Goal: Information Seeking & Learning: Learn about a topic

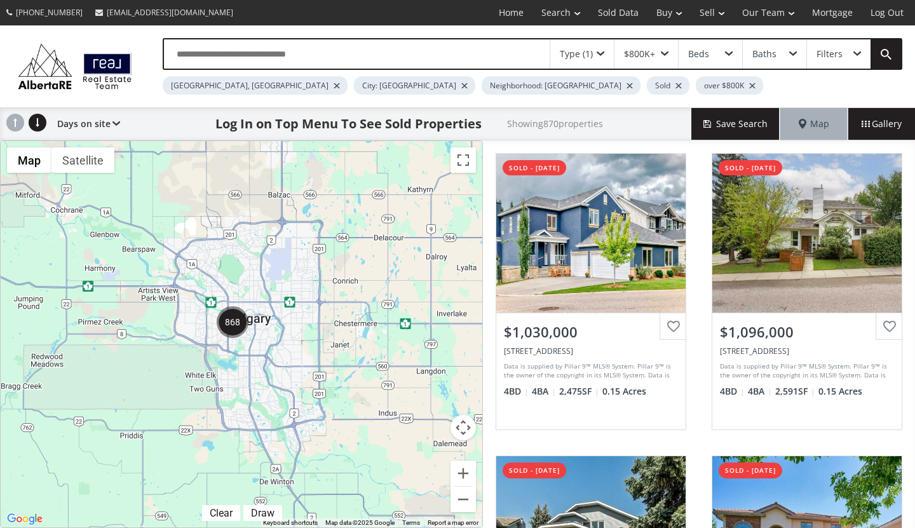
click at [236, 331] on img "868" at bounding box center [233, 322] width 32 height 32
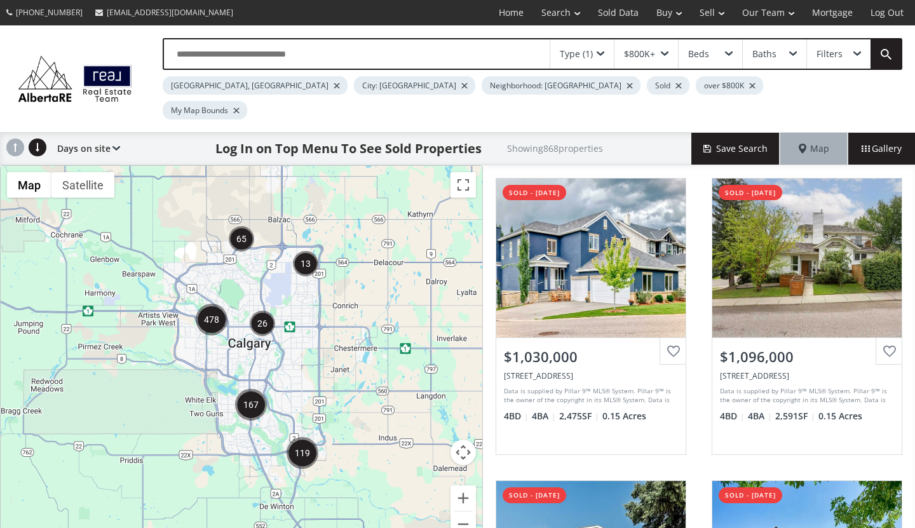
click at [252, 389] on img "167" at bounding box center [251, 405] width 32 height 32
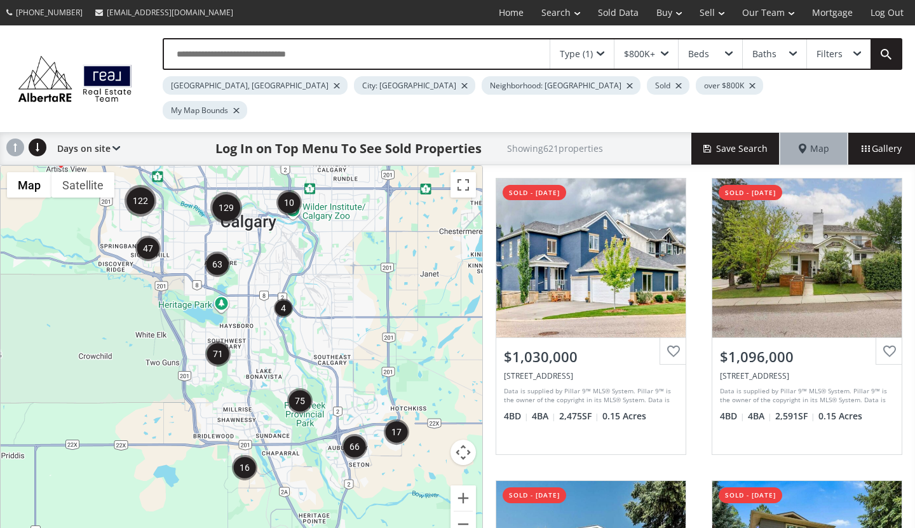
click at [217, 341] on img "71" at bounding box center [217, 353] width 25 height 25
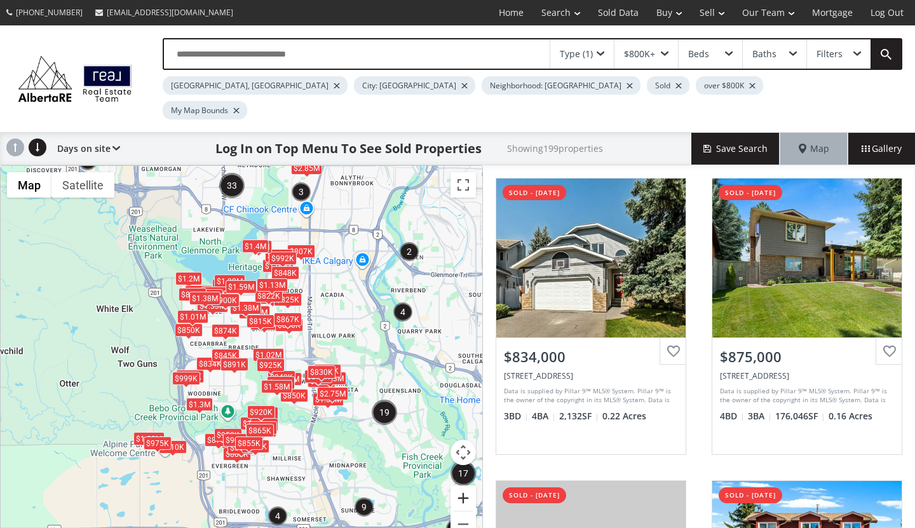
click at [461, 486] on button "Zoom in" at bounding box center [463, 498] width 25 height 25
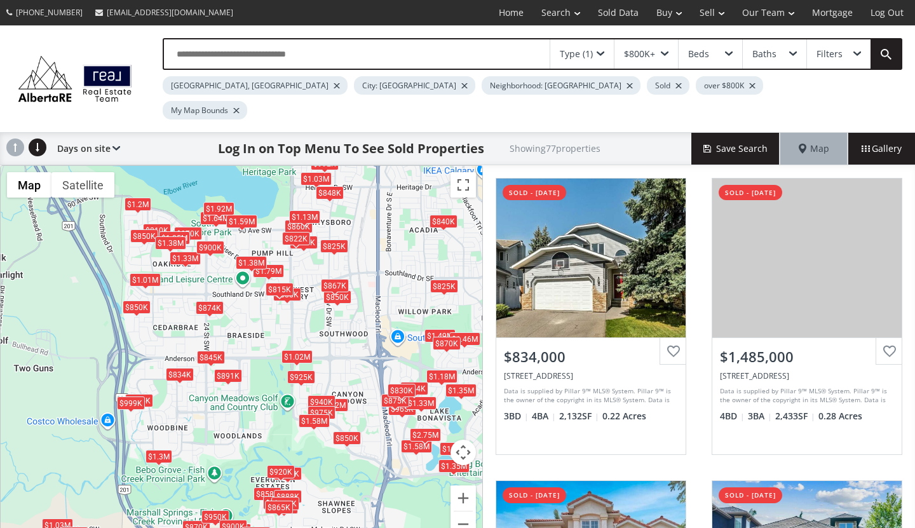
drag, startPoint x: 421, startPoint y: 316, endPoint x: 438, endPoint y: 233, distance: 85.8
click at [438, 233] on div "← Move left → Move right ↑ Move up ↓ Move down + Zoom in - Zoom out Home Jump l…" at bounding box center [241, 359] width 483 height 388
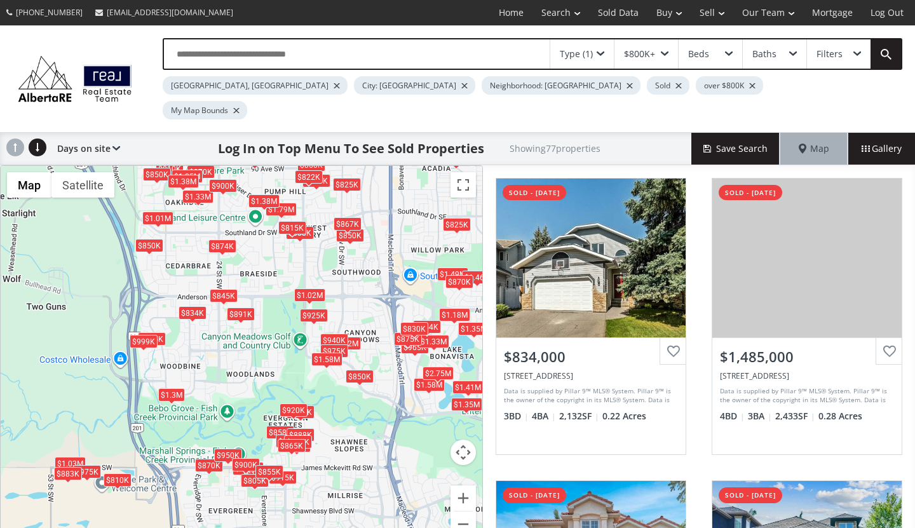
drag, startPoint x: 414, startPoint y: 257, endPoint x: 426, endPoint y: 194, distance: 64.8
click at [426, 194] on div "To navigate, press the arrow keys. $834K $1.49M $858K $1.05M $1.46M $860K $935K…" at bounding box center [242, 359] width 482 height 386
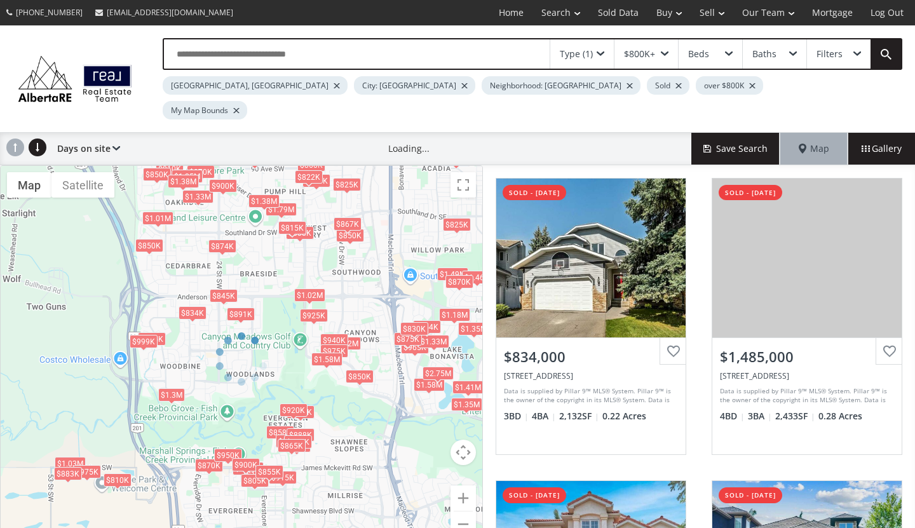
click at [466, 471] on div at bounding box center [241, 359] width 483 height 388
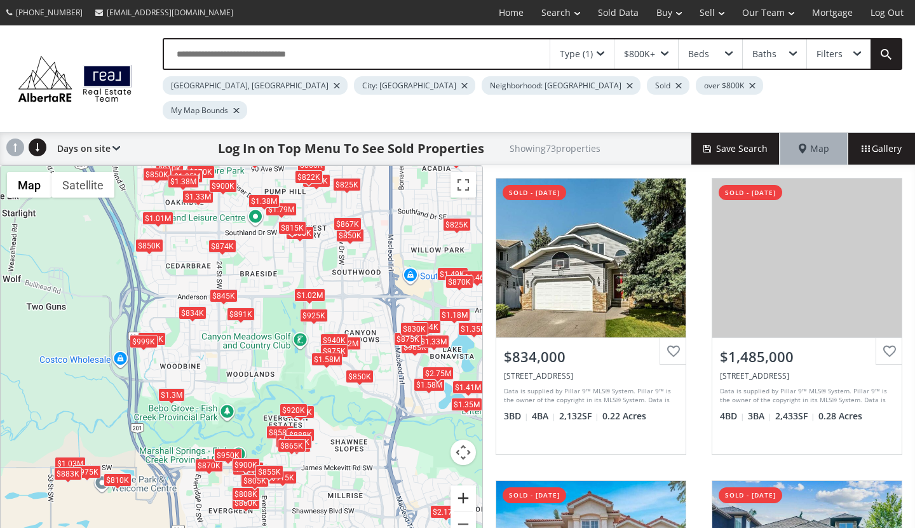
click at [463, 486] on button "Zoom in" at bounding box center [463, 498] width 25 height 25
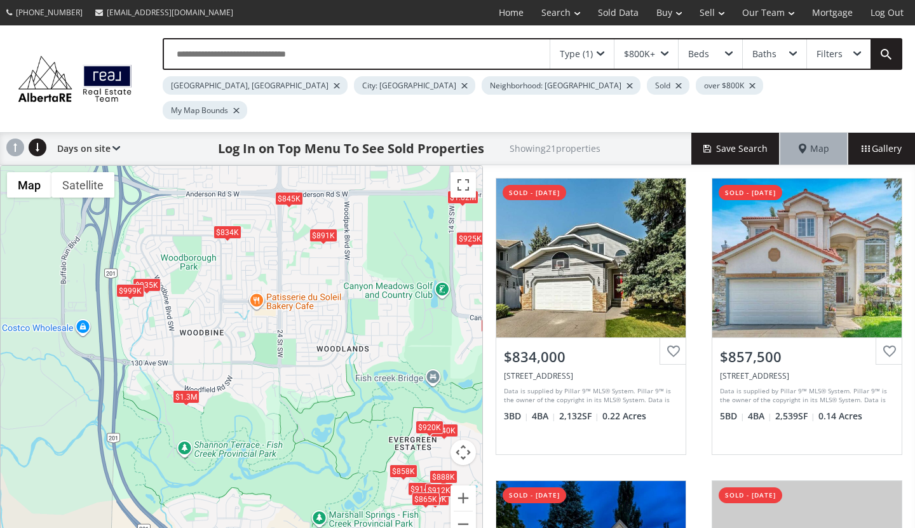
drag, startPoint x: 228, startPoint y: 405, endPoint x: 314, endPoint y: 364, distance: 96.1
click at [314, 364] on div "To navigate, press the arrow keys. $834K $858K $860K $935K $850K $840K $914K $8…" at bounding box center [242, 359] width 482 height 386
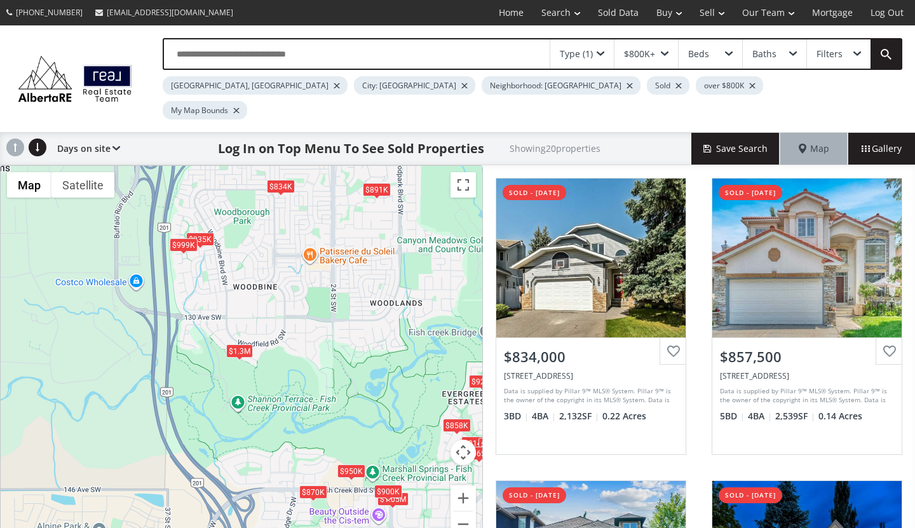
drag, startPoint x: 274, startPoint y: 366, endPoint x: 329, endPoint y: 320, distance: 72.2
click at [329, 320] on div "To navigate, press the arrow keys. $834K $858K $1.05M $860K $935K $870K $840K $…" at bounding box center [242, 359] width 482 height 386
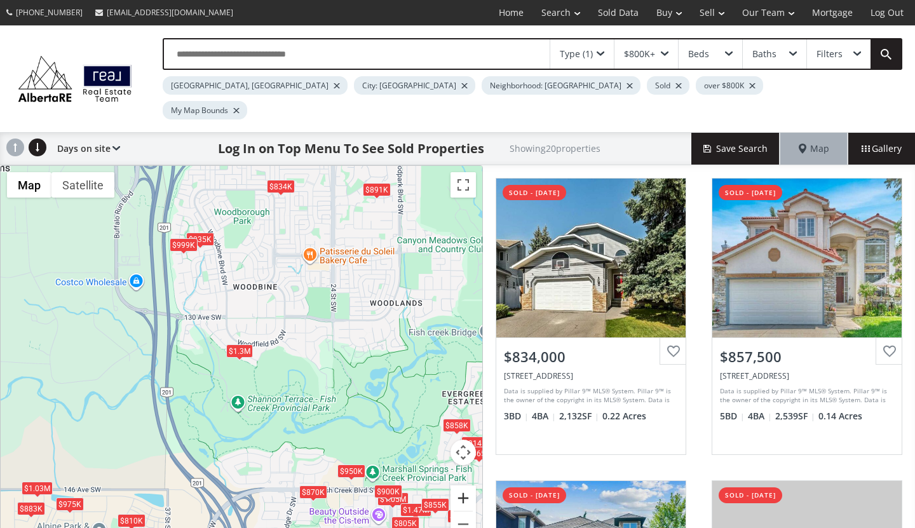
click at [463, 486] on button "Zoom in" at bounding box center [463, 498] width 25 height 25
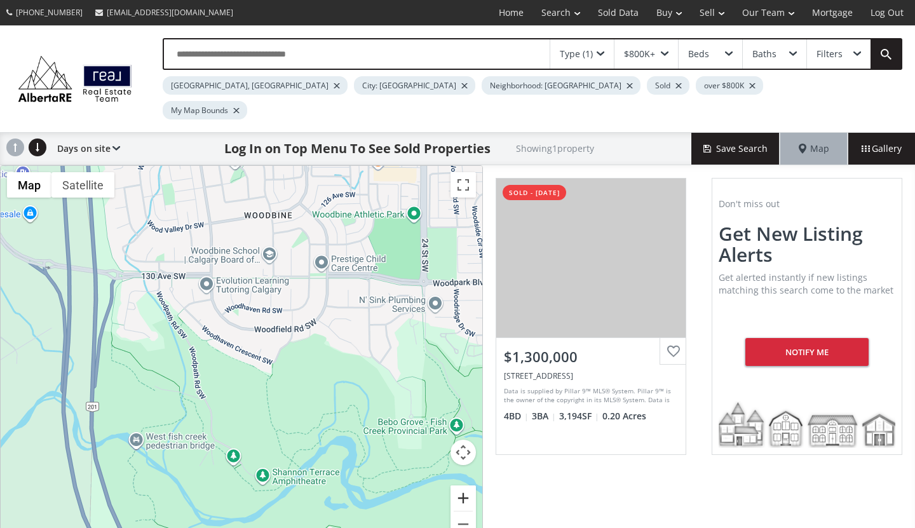
click at [463, 475] on div "← Move left → Move right ↑ Move up ↓ Move down + Zoom in - Zoom out Home Jump l…" at bounding box center [241, 359] width 483 height 388
click at [461, 486] on button "Zoom in" at bounding box center [463, 498] width 25 height 25
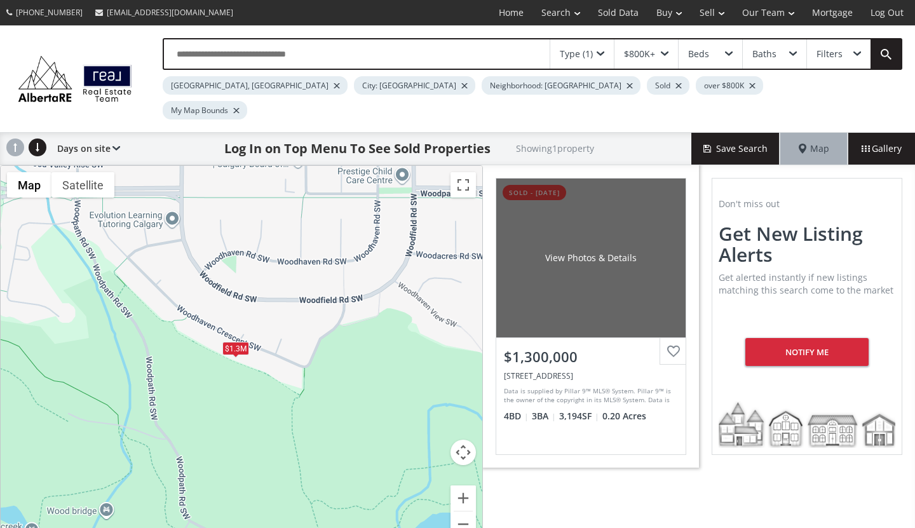
click at [595, 210] on div "View Photos & Details" at bounding box center [590, 258] width 189 height 159
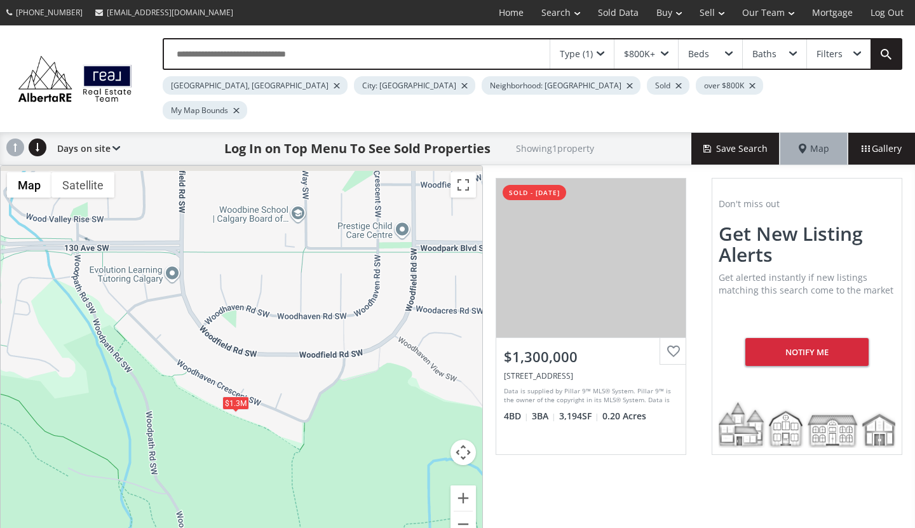
drag, startPoint x: 381, startPoint y: 370, endPoint x: 381, endPoint y: 428, distance: 57.2
click at [381, 428] on div "To navigate, press the arrow keys. $1.3M" at bounding box center [242, 359] width 482 height 386
click at [462, 512] on button "Zoom out" at bounding box center [463, 524] width 25 height 25
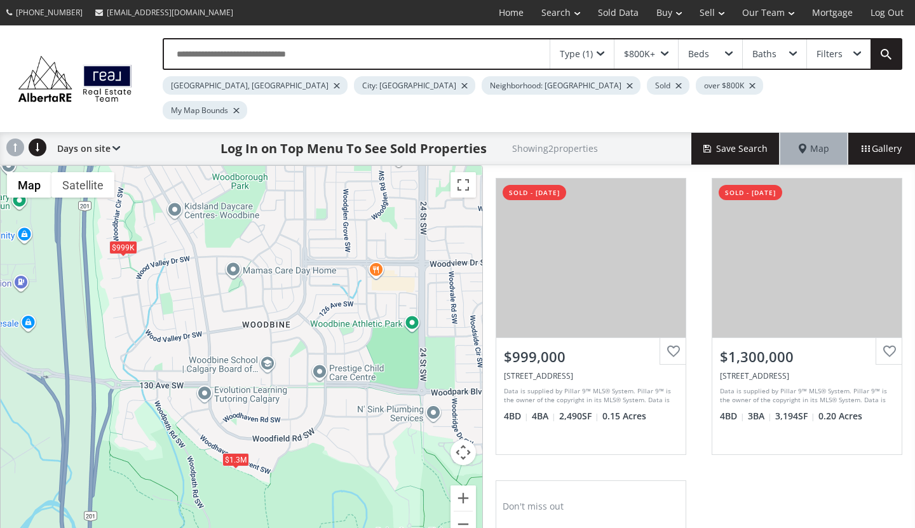
drag, startPoint x: 296, startPoint y: 280, endPoint x: 294, endPoint y: 364, distance: 83.3
click at [294, 364] on div "To navigate, press the arrow keys. $999K $1.3M" at bounding box center [242, 359] width 482 height 386
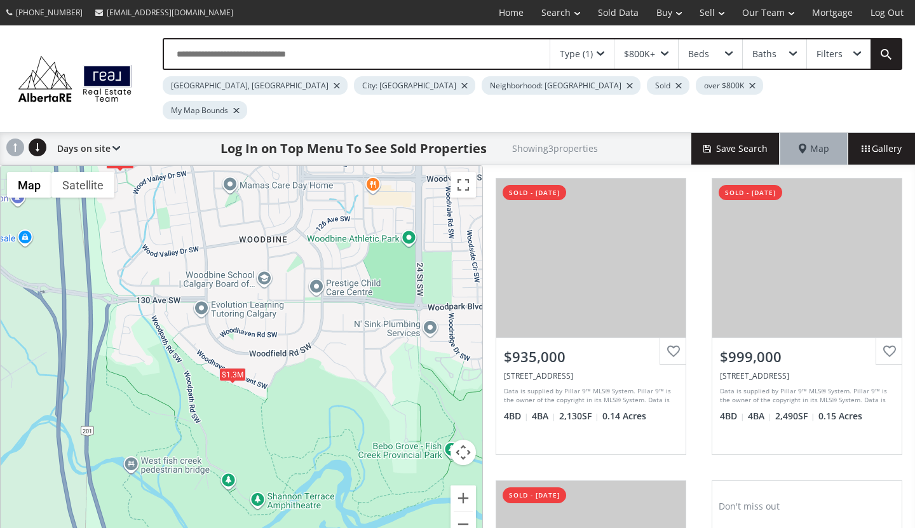
drag, startPoint x: 344, startPoint y: 404, endPoint x: 341, endPoint y: 316, distance: 87.8
click at [341, 316] on div "To navigate, press the arrow keys. $935K $999K $1.3M" at bounding box center [242, 359] width 482 height 386
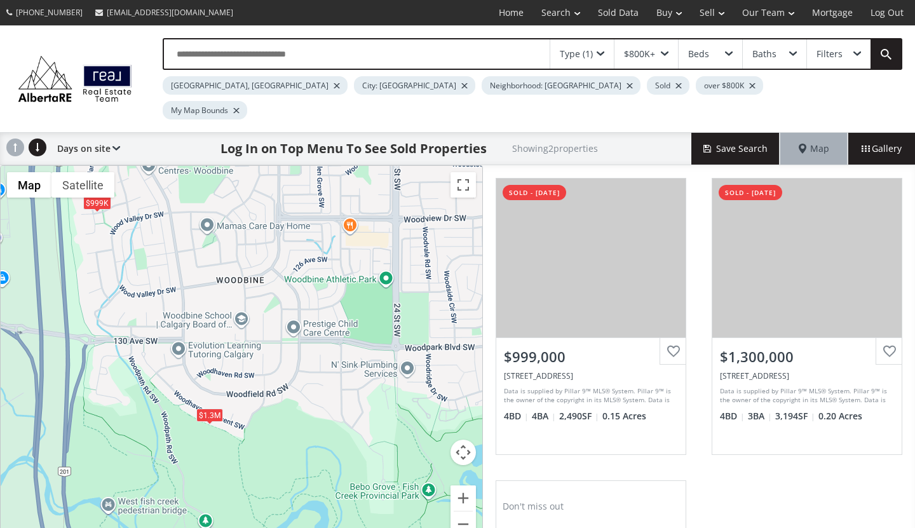
drag, startPoint x: 319, startPoint y: 353, endPoint x: 296, endPoint y: 396, distance: 49.2
click at [296, 396] on div "To navigate, press the arrow keys. $999K $1.3M" at bounding box center [242, 359] width 482 height 386
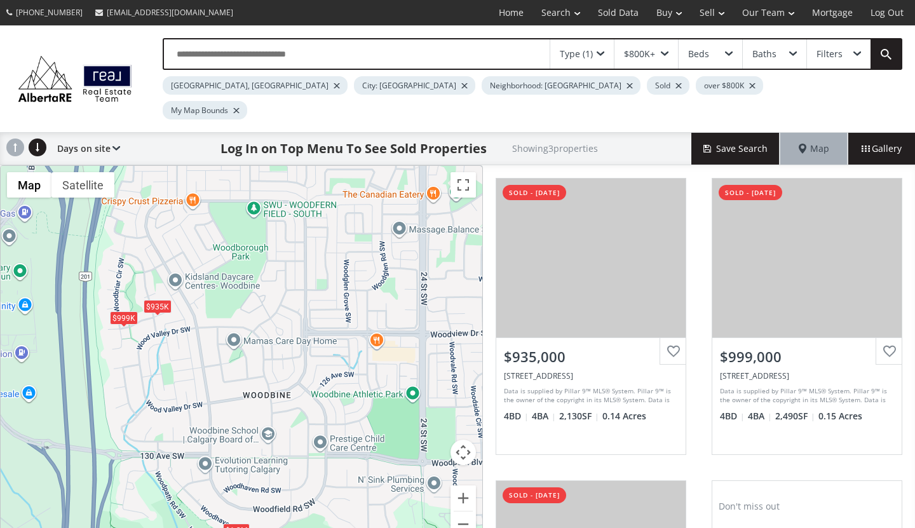
drag, startPoint x: 191, startPoint y: 274, endPoint x: 217, endPoint y: 390, distance: 119.3
click at [217, 390] on div "To navigate, press the arrow keys. $935K $999K $1.3M" at bounding box center [242, 359] width 482 height 386
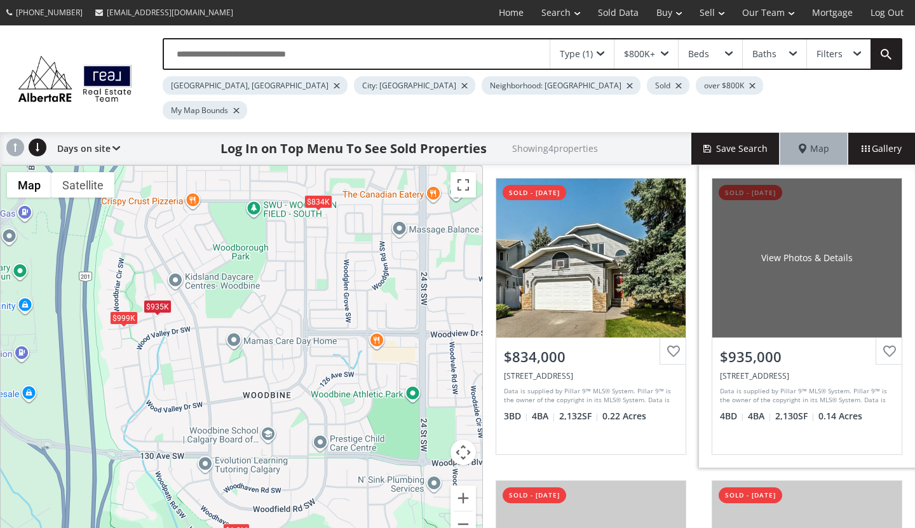
click at [806, 252] on div "View Photos & Details" at bounding box center [807, 258] width 92 height 13
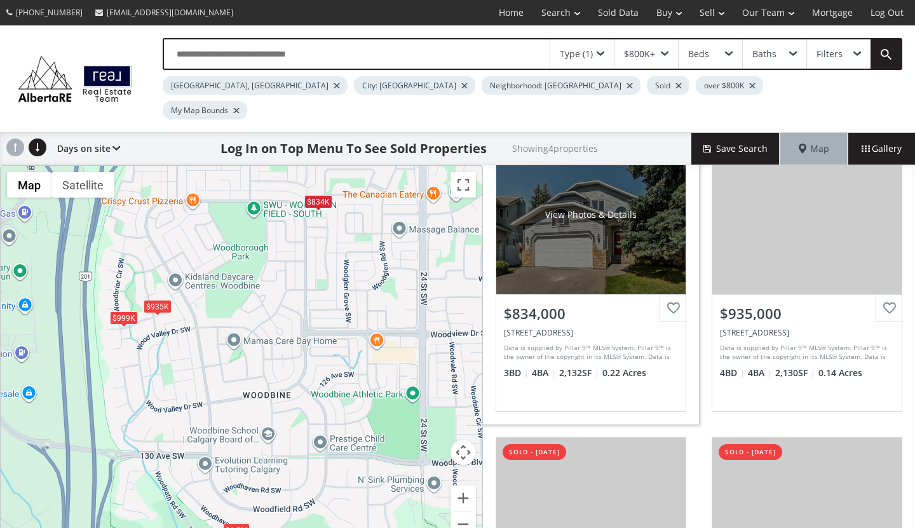
scroll to position [61, 0]
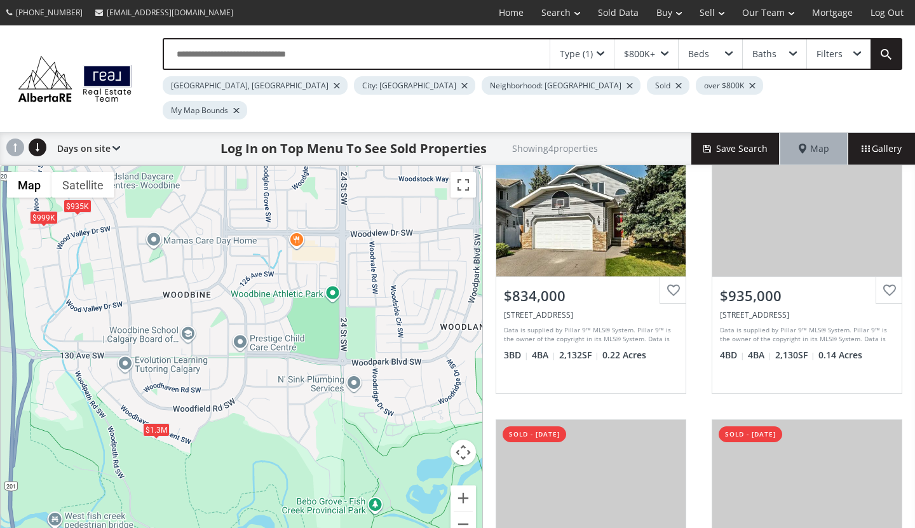
drag, startPoint x: 374, startPoint y: 384, endPoint x: 294, endPoint y: 280, distance: 131.4
click at [294, 280] on div "To navigate, press the arrow keys. $834K $935K $999K $1.3M" at bounding box center [242, 359] width 482 height 386
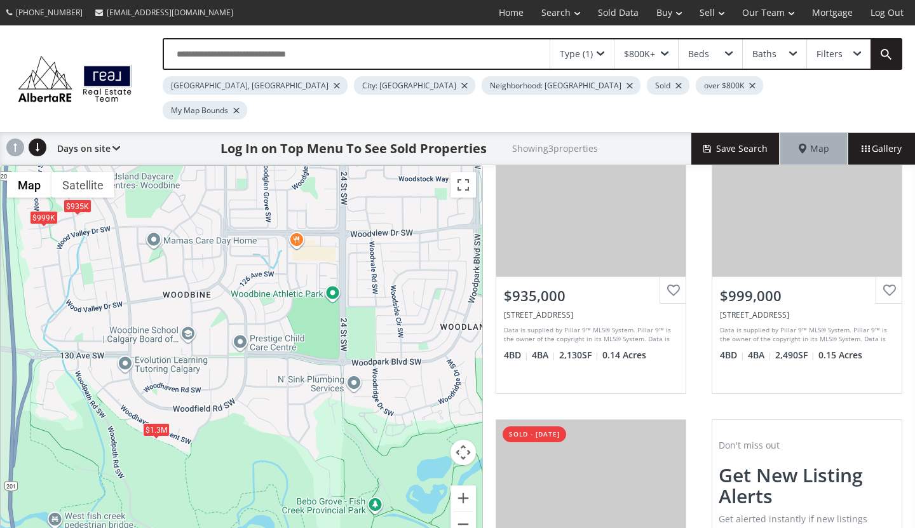
drag, startPoint x: 306, startPoint y: 371, endPoint x: 324, endPoint y: 149, distance: 222.6
click at [324, 165] on div "← Move left → Move right ↑ Move up ↓ Move down + Zoom in - Zoom out Home Jump l…" at bounding box center [241, 359] width 483 height 388
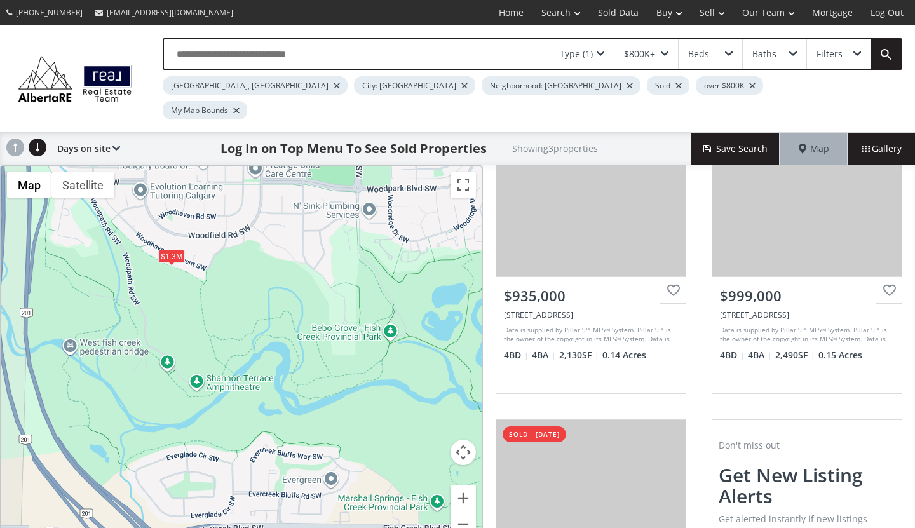
drag, startPoint x: 320, startPoint y: 370, endPoint x: 335, endPoint y: 194, distance: 176.1
click at [335, 194] on div "To navigate, press the arrow keys. $935K $999K $1.3M" at bounding box center [242, 359] width 482 height 386
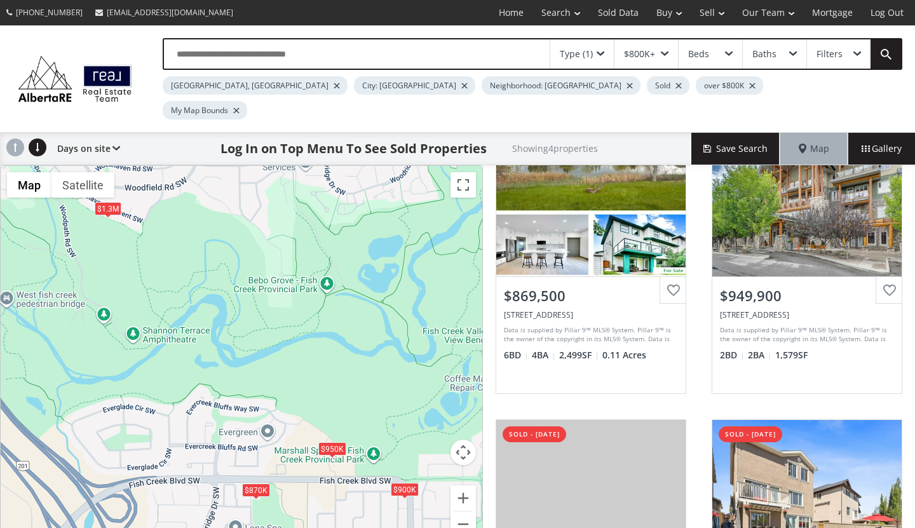
drag, startPoint x: 332, startPoint y: 232, endPoint x: 266, endPoint y: 184, distance: 81.5
click at [266, 184] on div "To navigate, press the arrow keys. $870K $950K $1.3M $900K" at bounding box center [242, 359] width 482 height 386
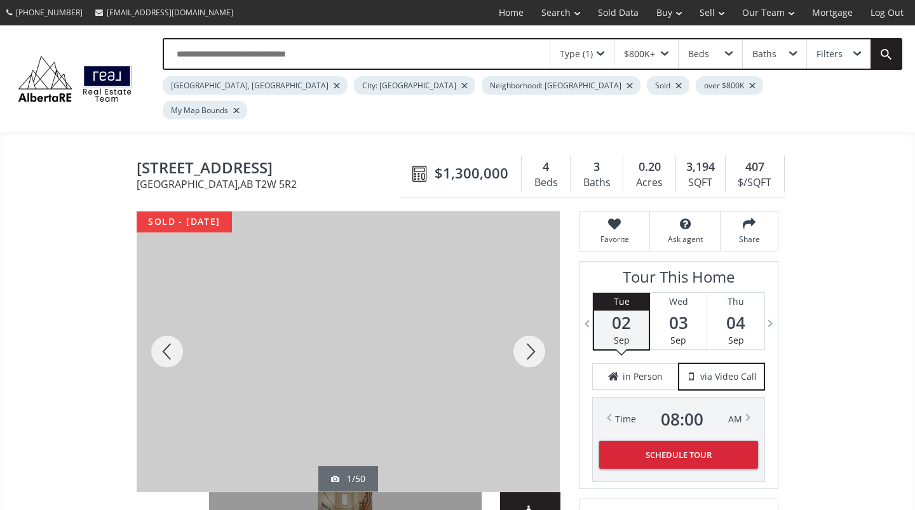
click at [540, 322] on div at bounding box center [529, 352] width 61 height 280
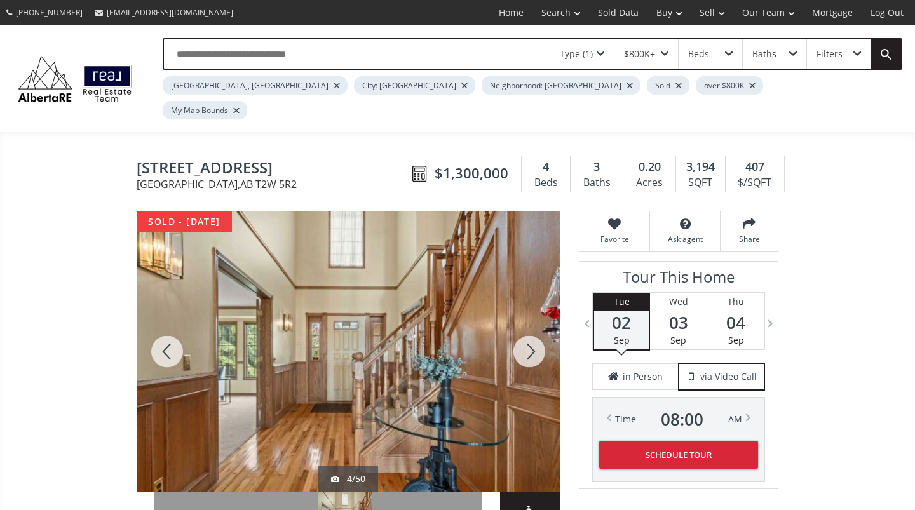
click at [540, 322] on div at bounding box center [529, 352] width 61 height 280
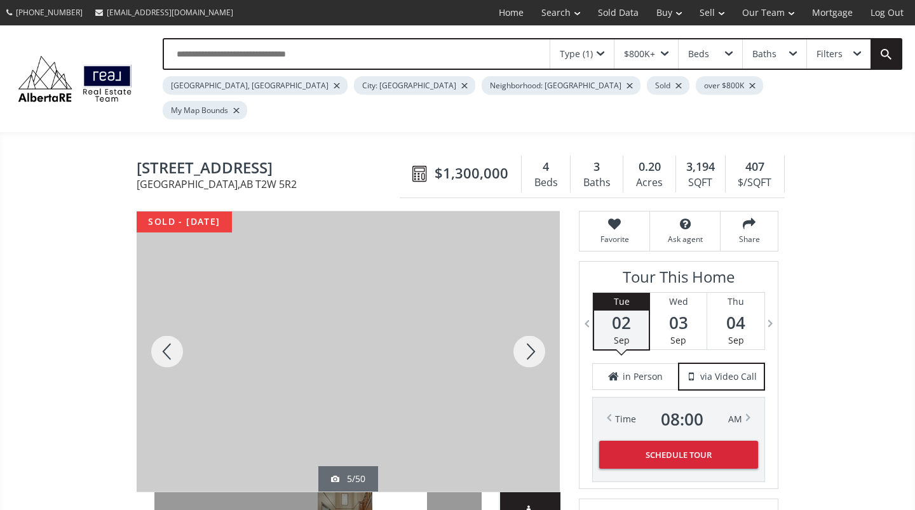
click at [540, 322] on div at bounding box center [529, 352] width 61 height 280
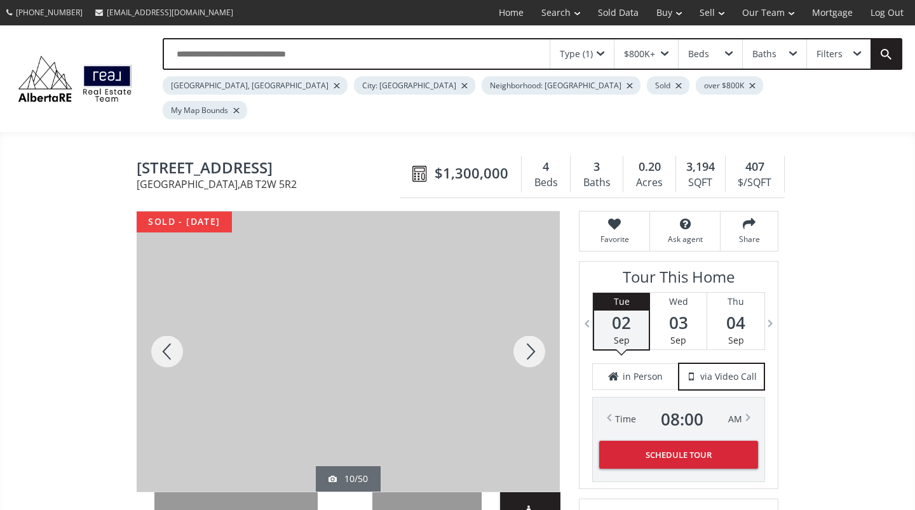
click at [540, 322] on div at bounding box center [529, 352] width 61 height 280
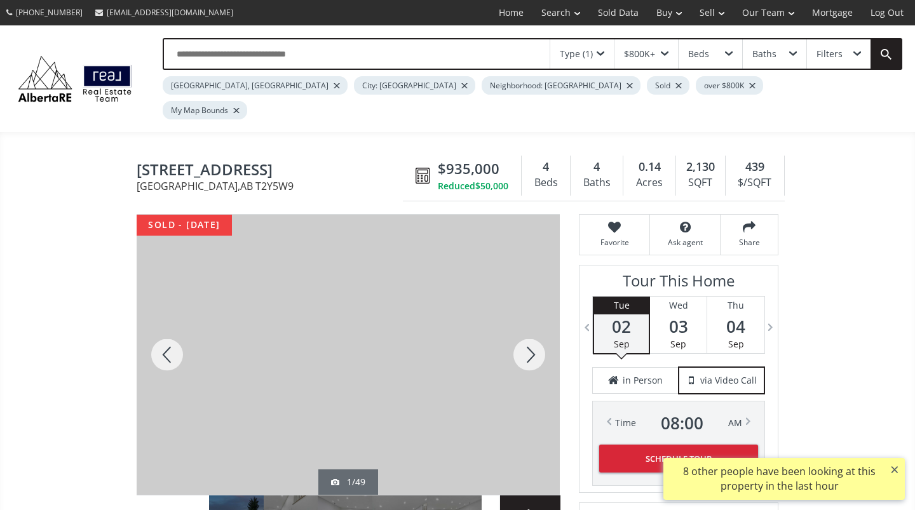
click at [534, 331] on div at bounding box center [529, 355] width 61 height 280
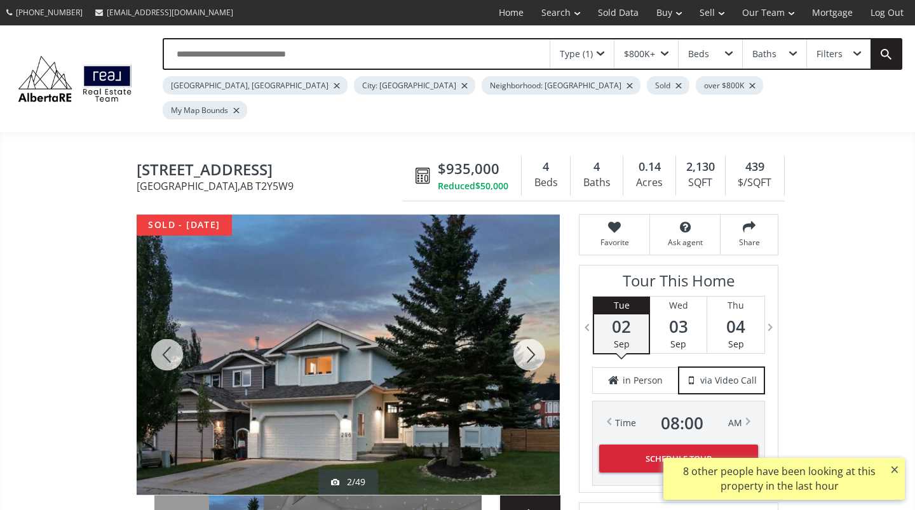
click at [534, 331] on div at bounding box center [529, 355] width 61 height 280
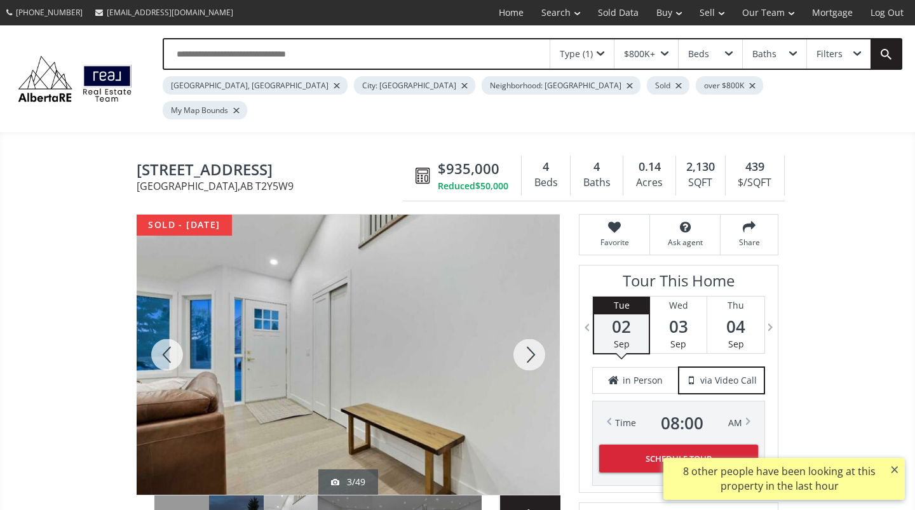
click at [534, 331] on div at bounding box center [529, 355] width 61 height 280
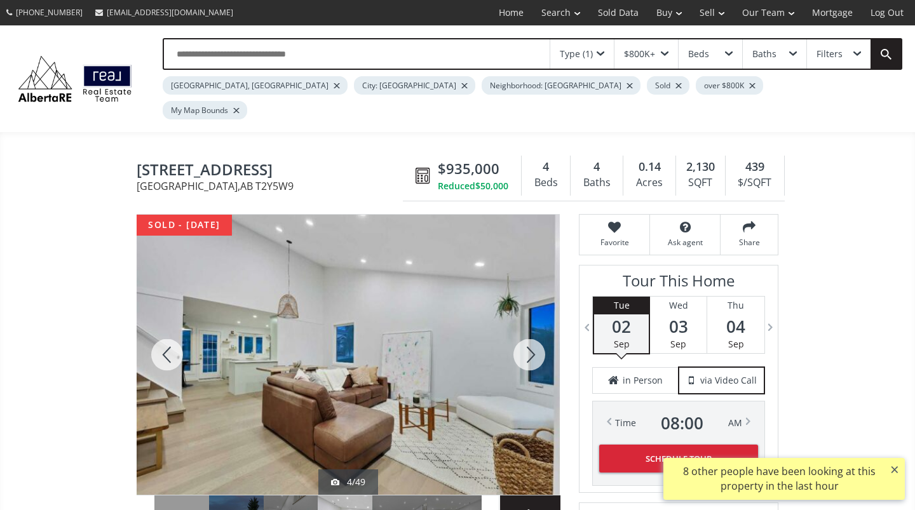
click at [534, 331] on div at bounding box center [529, 355] width 61 height 280
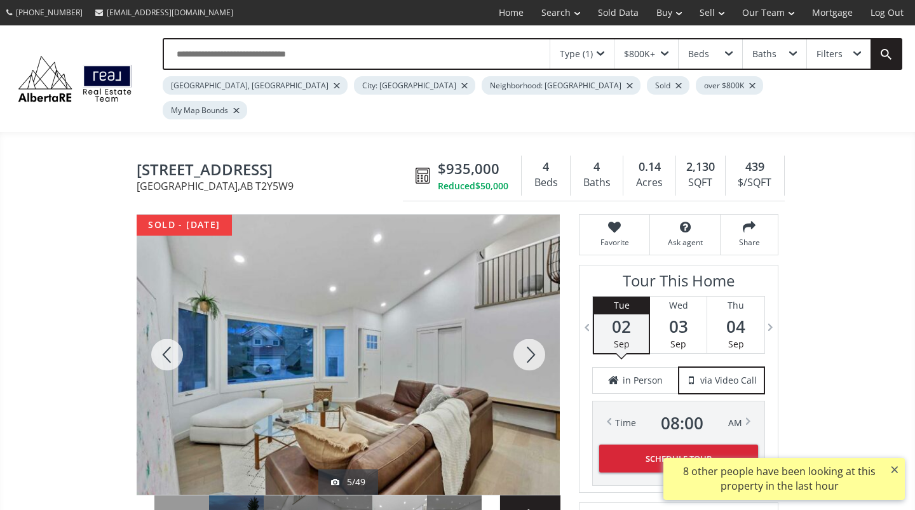
click at [534, 331] on div at bounding box center [529, 355] width 61 height 280
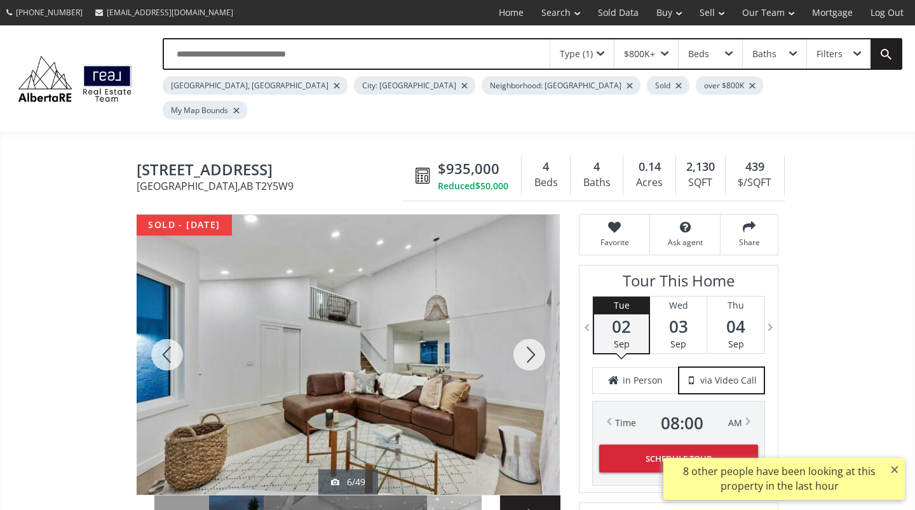
click at [534, 331] on div at bounding box center [529, 355] width 61 height 280
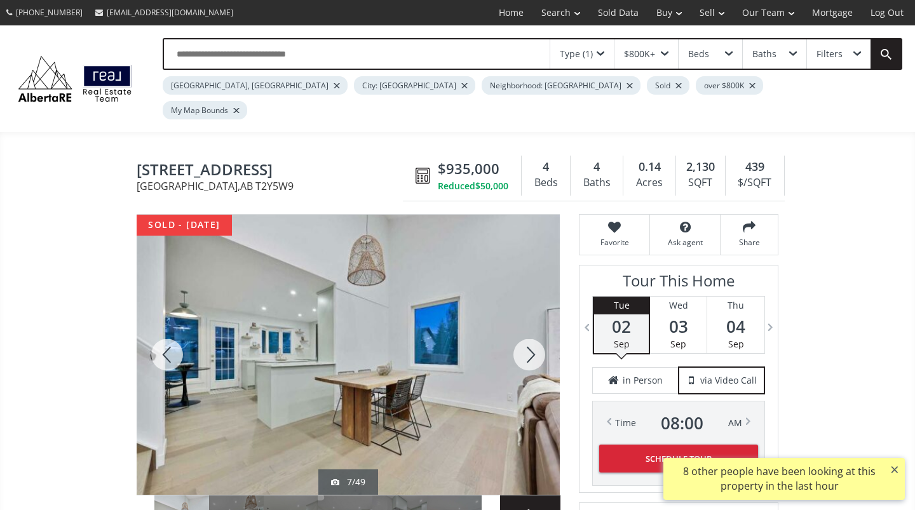
click at [534, 331] on div at bounding box center [529, 355] width 61 height 280
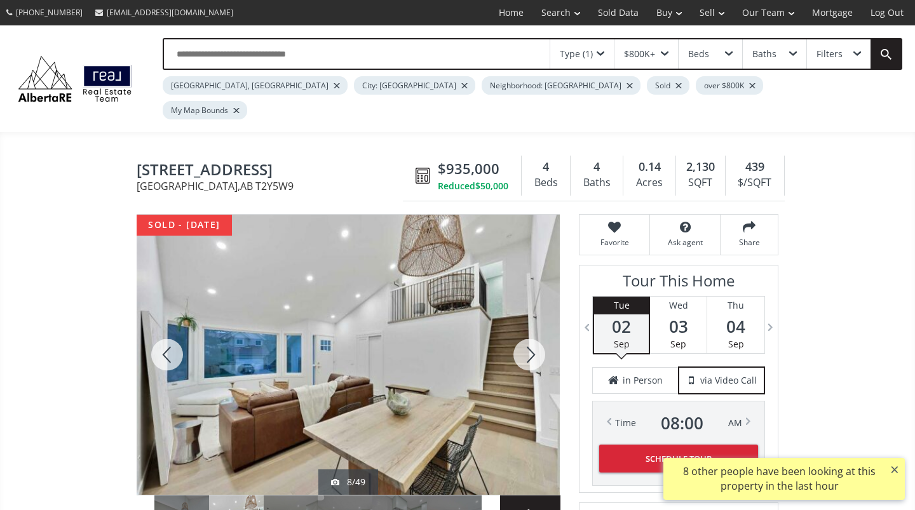
click at [534, 331] on div at bounding box center [529, 355] width 61 height 280
